Goal: Information Seeking & Learning: Learn about a topic

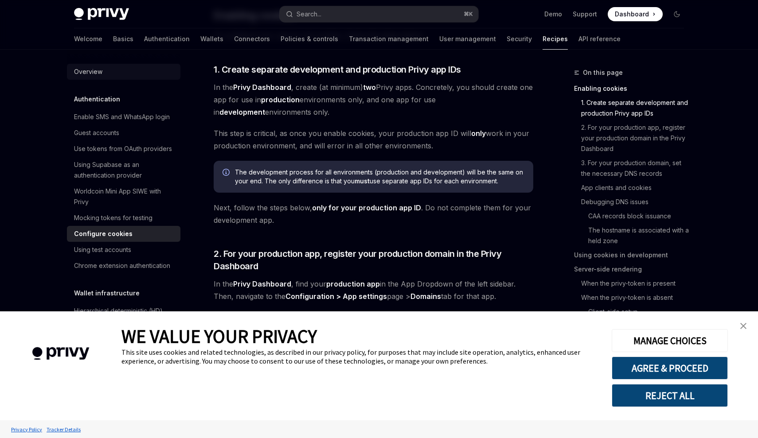
scroll to position [241, 0]
click at [150, 252] on div "Using test accounts" at bounding box center [124, 250] width 101 height 11
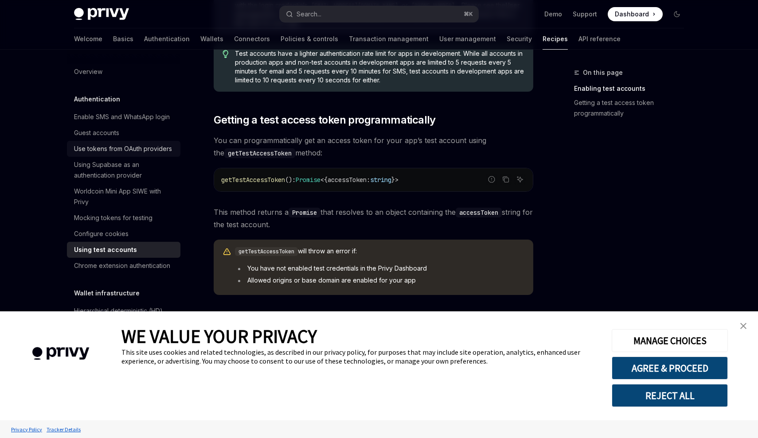
click at [131, 152] on div "Use tokens from OAuth providers" at bounding box center [123, 149] width 98 height 11
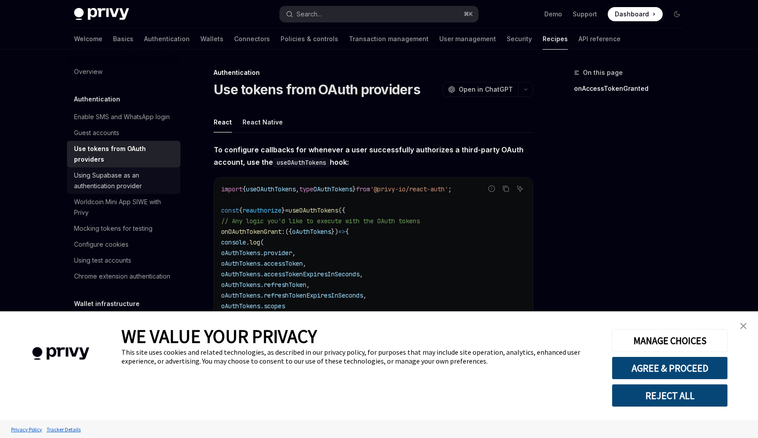
click at [121, 170] on div "Using Supabase as an authentication provider" at bounding box center [124, 180] width 101 height 21
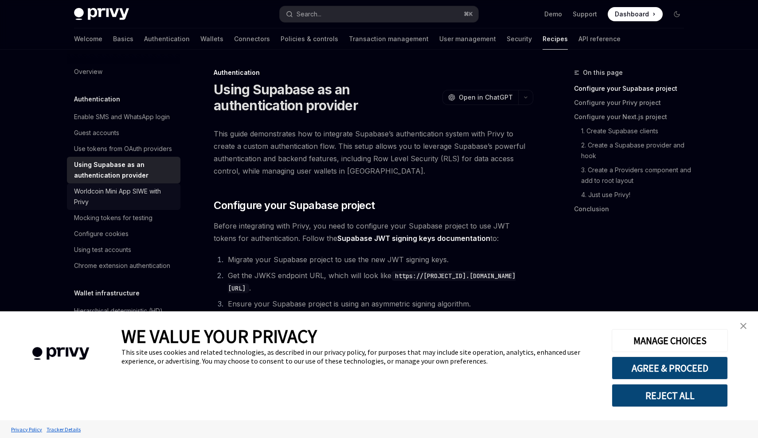
click at [120, 195] on div "Worldcoin Mini App SIWE with Privy" at bounding box center [124, 196] width 101 height 21
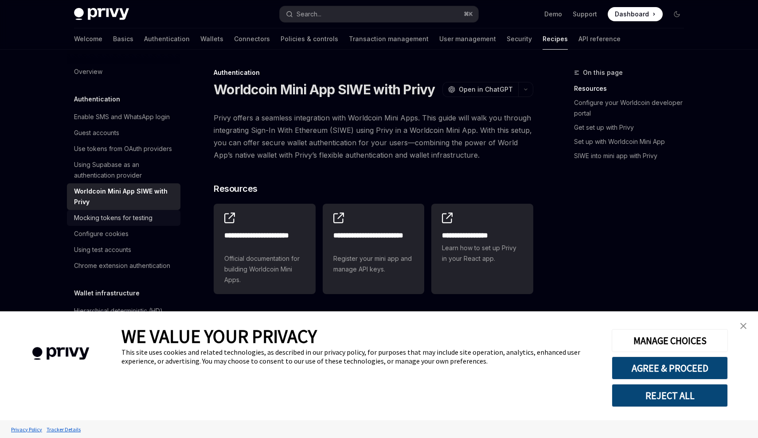
click at [145, 220] on div "Mocking tokens for testing" at bounding box center [113, 218] width 78 height 11
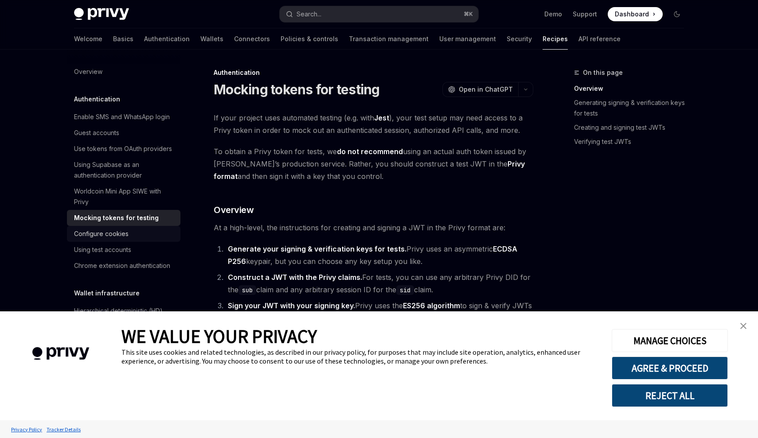
click at [128, 234] on div "Configure cookies" at bounding box center [124, 234] width 101 height 11
type textarea "*"
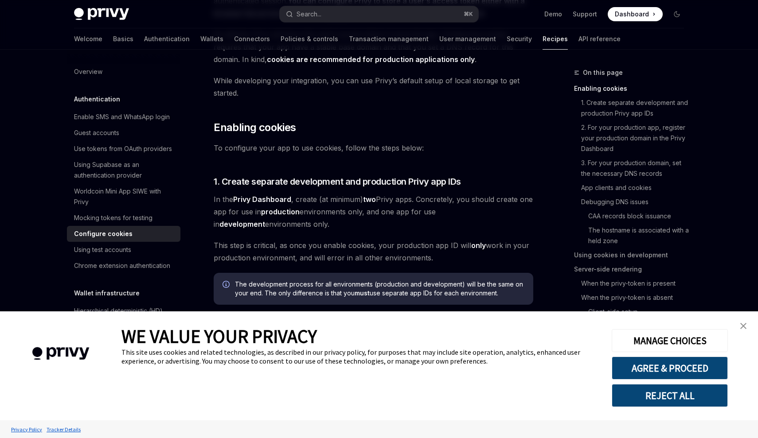
scroll to position [130, 0]
